Goal: Information Seeking & Learning: Learn about a topic

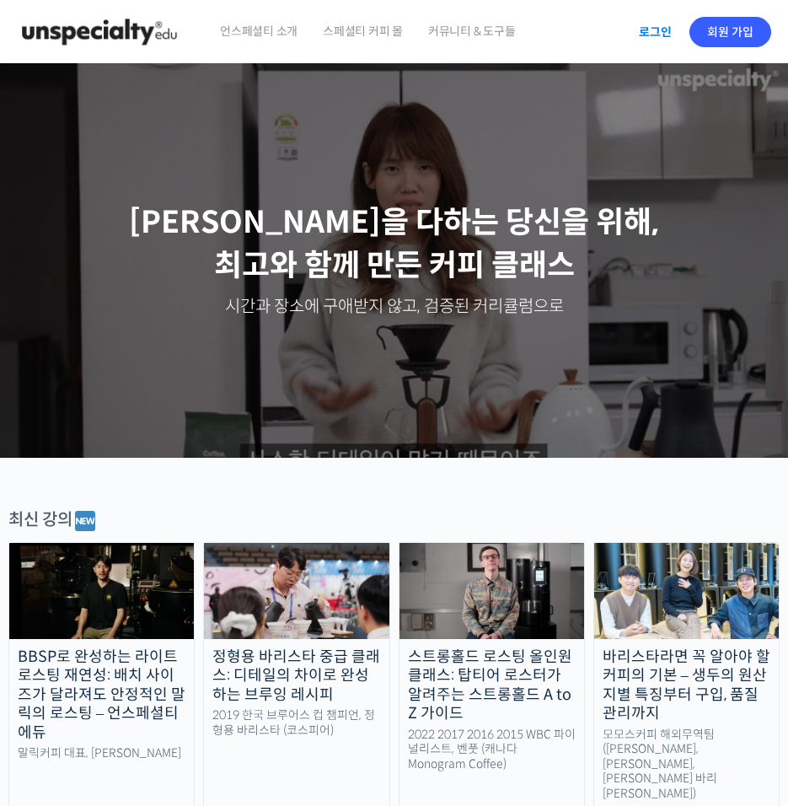
click at [647, 29] on link "로그인" at bounding box center [655, 32] width 53 height 39
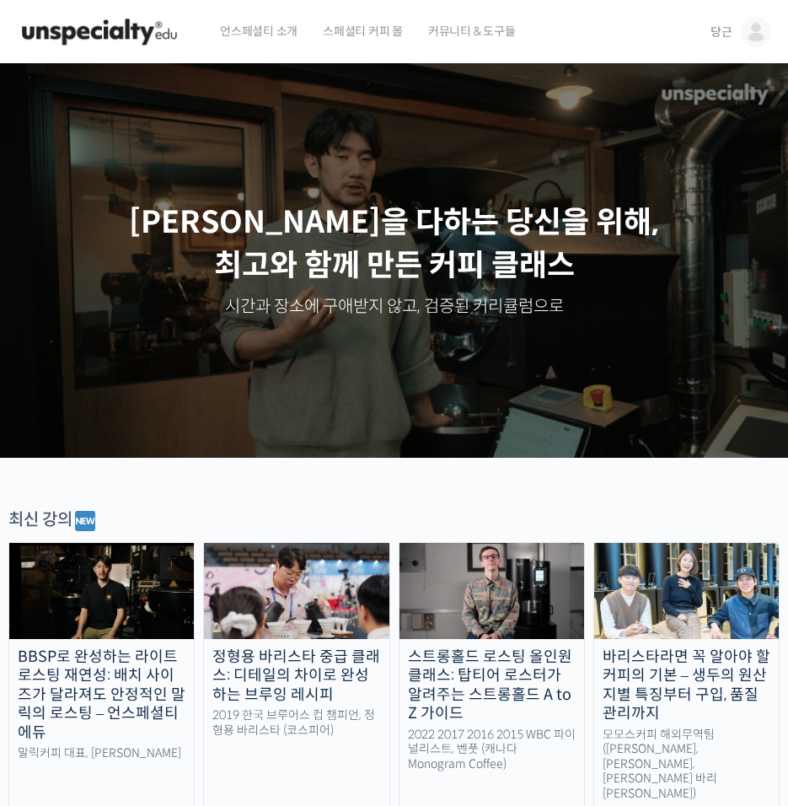
click at [728, 37] on span "당근" at bounding box center [721, 31] width 22 height 15
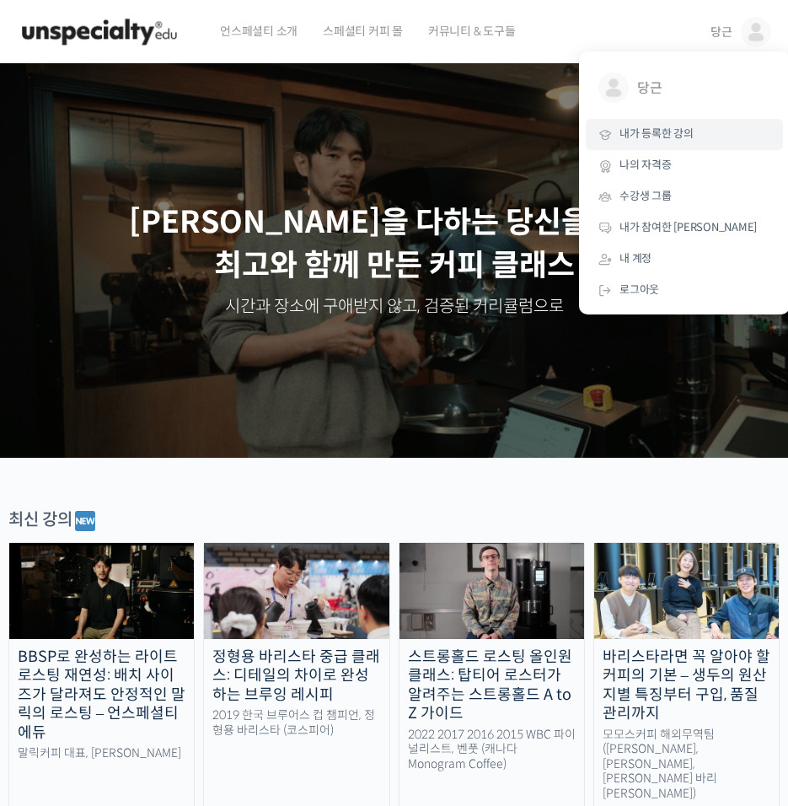
click at [652, 131] on span "내가 등록한 강의" at bounding box center [656, 133] width 74 height 14
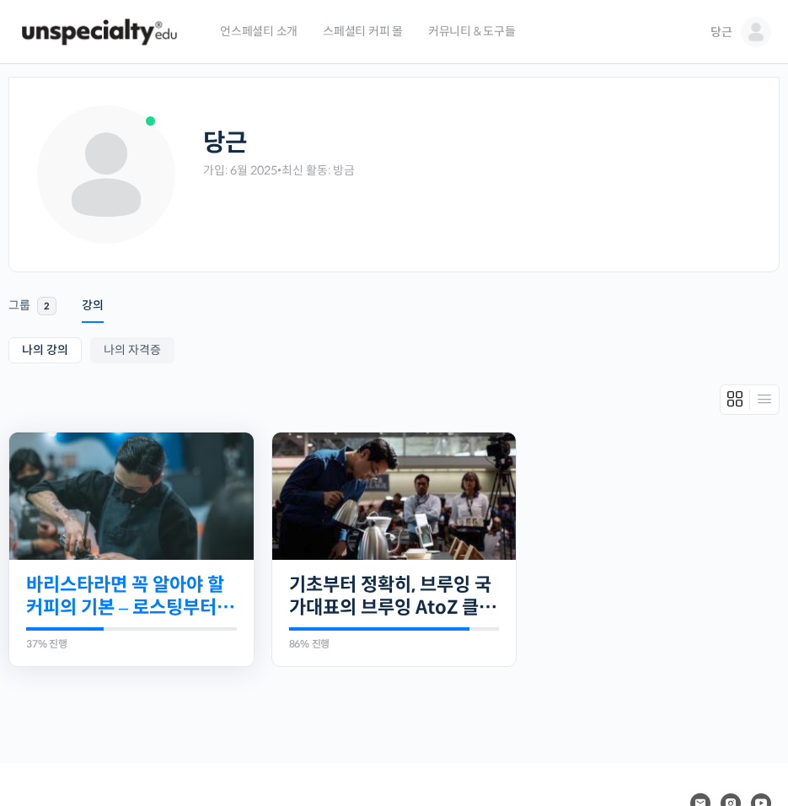
click at [102, 598] on link "바리스타라면 꼭 알아야 할 커피의 기본 – 로스팅부터 에스프레소까지" at bounding box center [131, 596] width 211 height 46
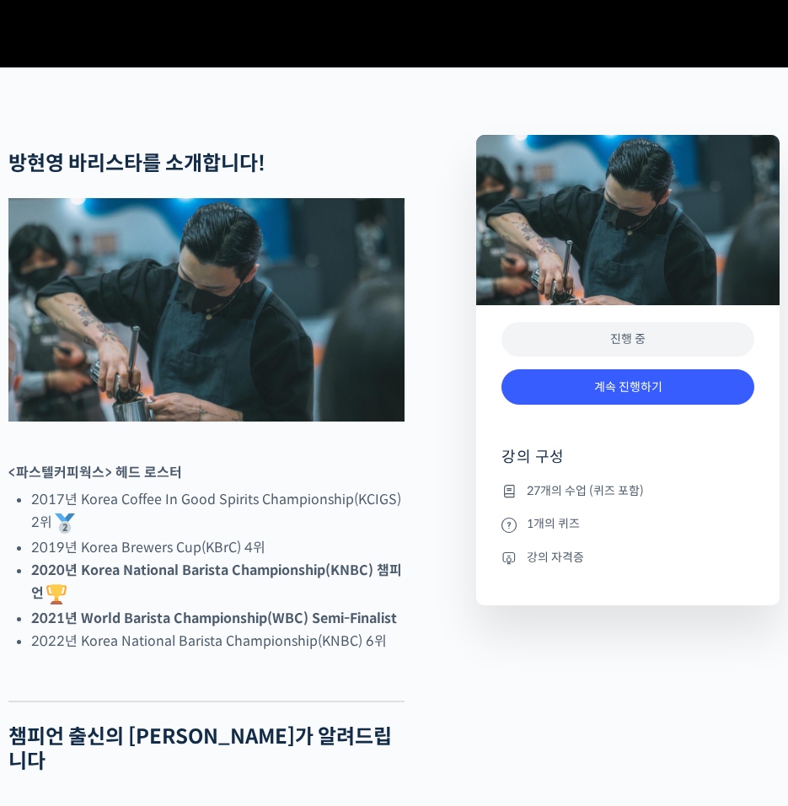
scroll to position [483, 0]
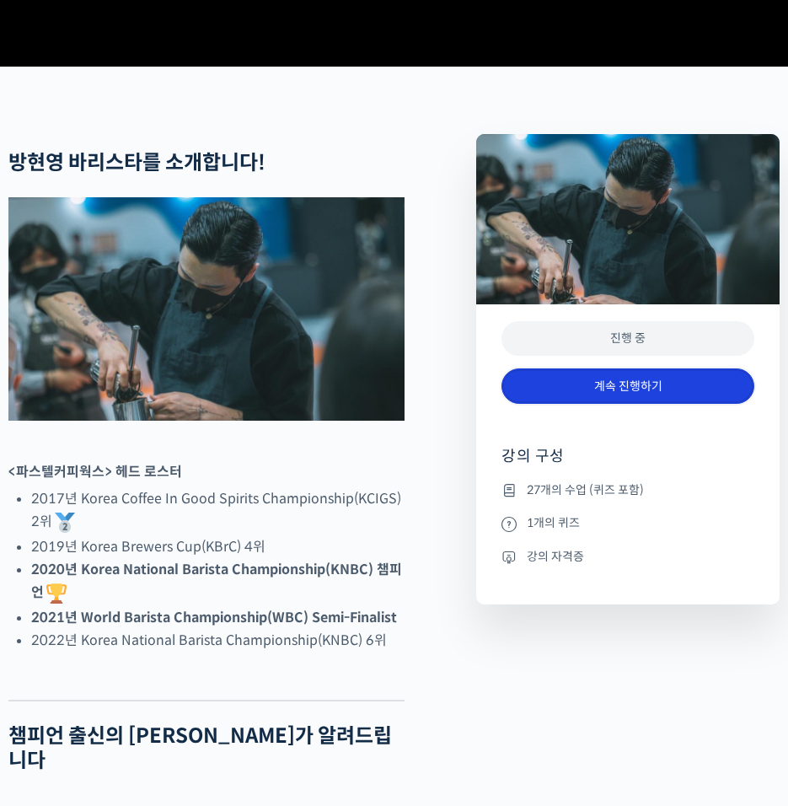
click at [672, 404] on link "계속 진행하기" at bounding box center [627, 386] width 253 height 36
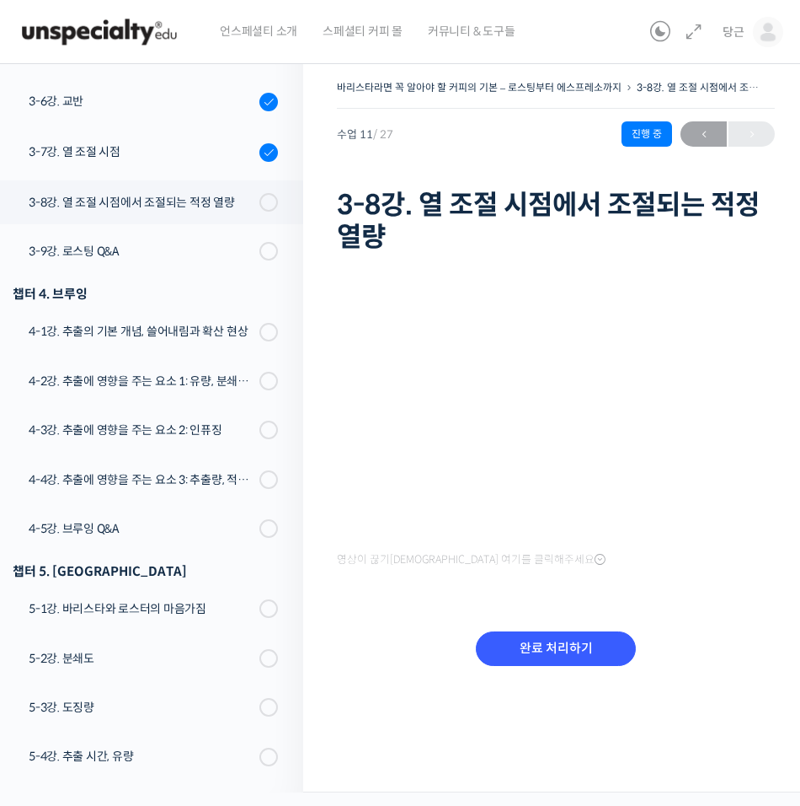
scroll to position [703, 0]
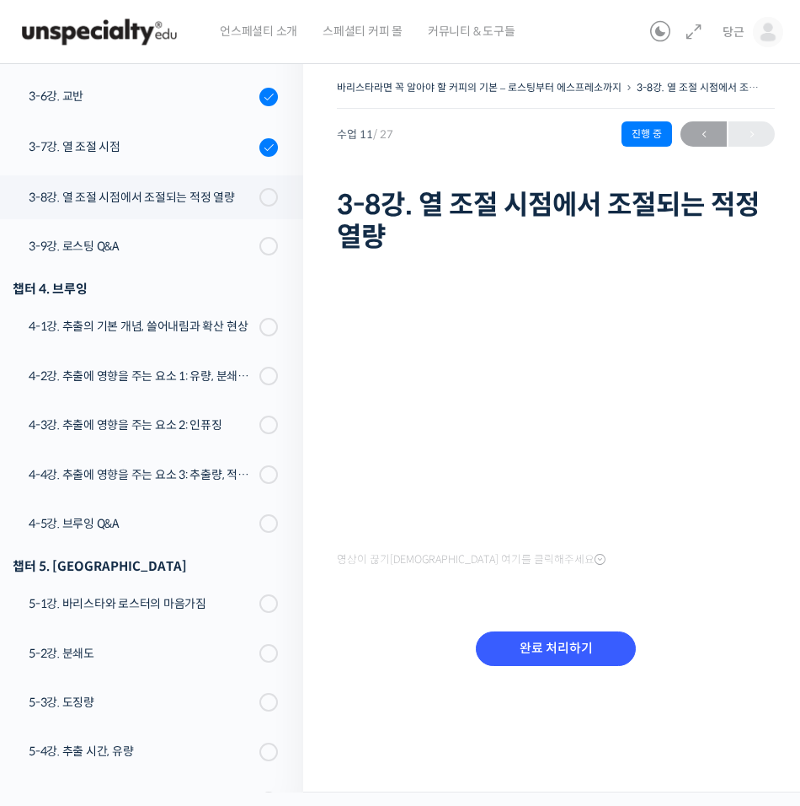
click at [432, 616] on div "완료 처리하기" at bounding box center [556, 661] width 438 height 97
click at [747, 255] on div at bounding box center [556, 256] width 438 height 5
click at [514, 642] on input "완료 처리하기" at bounding box center [556, 648] width 160 height 35
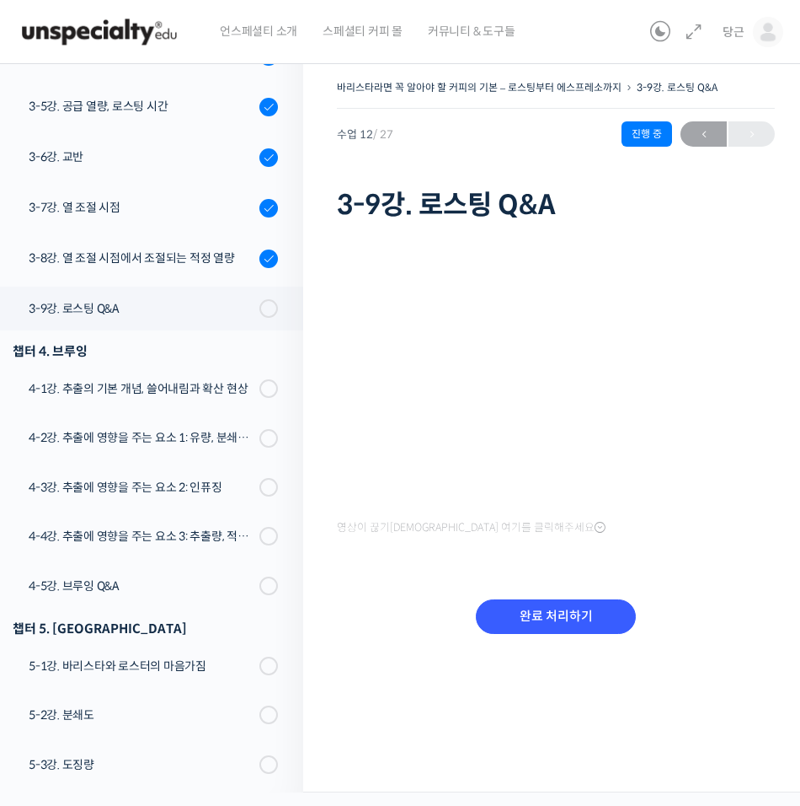
scroll to position [642, 0]
click at [560, 608] on input "완료 처리하기" at bounding box center [556, 616] width 160 height 35
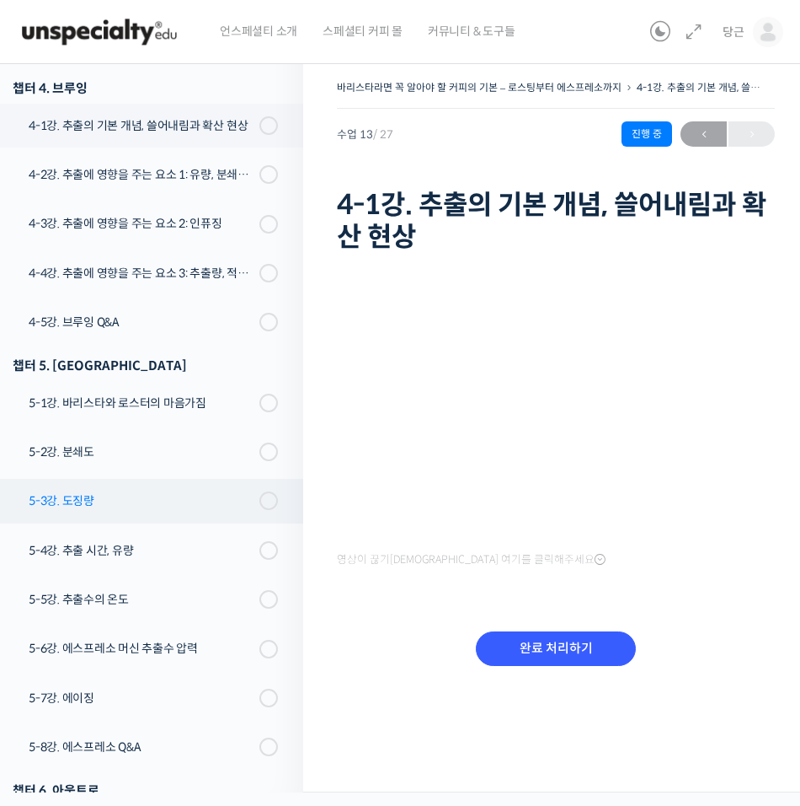
scroll to position [1026, 0]
